Goal: Task Accomplishment & Management: Manage account settings

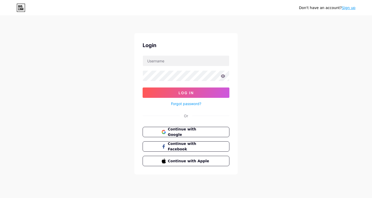
click at [254, 42] on div "Don't have an account? Sign up Login Log In Forgot password? Or Continue with G…" at bounding box center [186, 95] width 372 height 191
click at [300, 115] on div "Don't have an account? Sign up Login Log In Forgot password? Or Continue with G…" at bounding box center [186, 95] width 372 height 191
click at [294, 91] on div "Don't have an account? Sign up Login Log In Forgot password? Or Continue with G…" at bounding box center [186, 95] width 372 height 191
click at [277, 89] on div "Don't have an account? Sign up Login Log In Forgot password? Or Continue with G…" at bounding box center [186, 95] width 372 height 191
drag, startPoint x: 275, startPoint y: 41, endPoint x: 268, endPoint y: 41, distance: 7.0
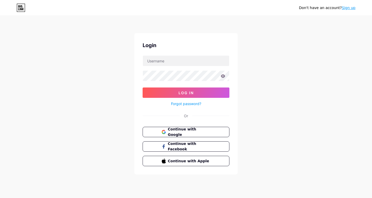
click at [275, 41] on div "Don't have an account? Sign up Login Log In Forgot password? Or Continue with G…" at bounding box center [186, 95] width 372 height 191
click at [205, 54] on div "Login Log In Forgot password? Or Continue with Google Continue with Facebook Co…" at bounding box center [185, 103] width 103 height 141
click at [204, 58] on input "text" at bounding box center [186, 61] width 86 height 10
type input "[EMAIL_ADDRESS][DOMAIN_NAME]"
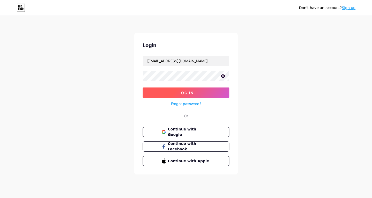
click at [186, 89] on button "Log In" at bounding box center [186, 92] width 87 height 10
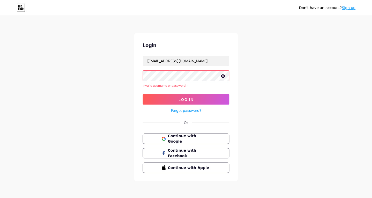
click at [223, 76] on icon at bounding box center [223, 75] width 4 height 3
click at [143, 94] on button "Log In" at bounding box center [186, 99] width 87 height 10
